Goal: Task Accomplishment & Management: Manage account settings

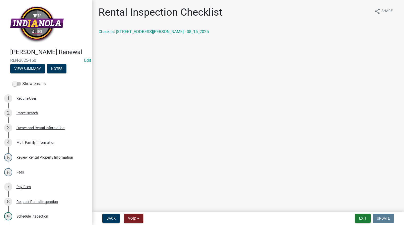
scroll to position [103, 0]
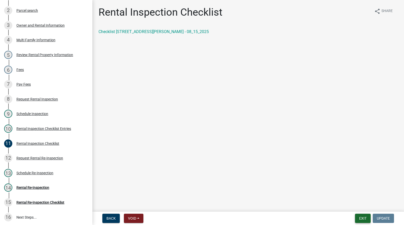
click at [365, 218] on button "Exit" at bounding box center [363, 218] width 16 height 9
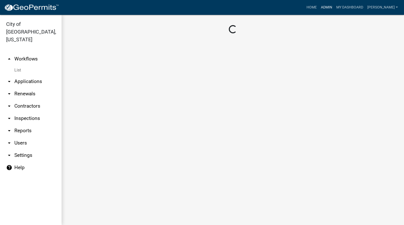
click at [335, 7] on link "Admin" at bounding box center [326, 8] width 15 height 10
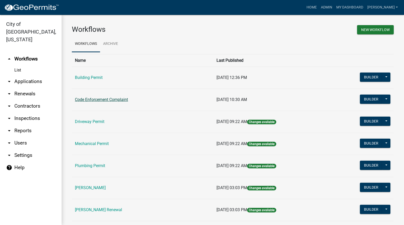
click at [98, 102] on link "Code Enforcement Complaint" at bounding box center [101, 99] width 53 height 5
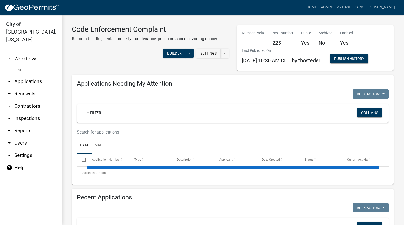
select select "3: 100"
